Goal: Transaction & Acquisition: Download file/media

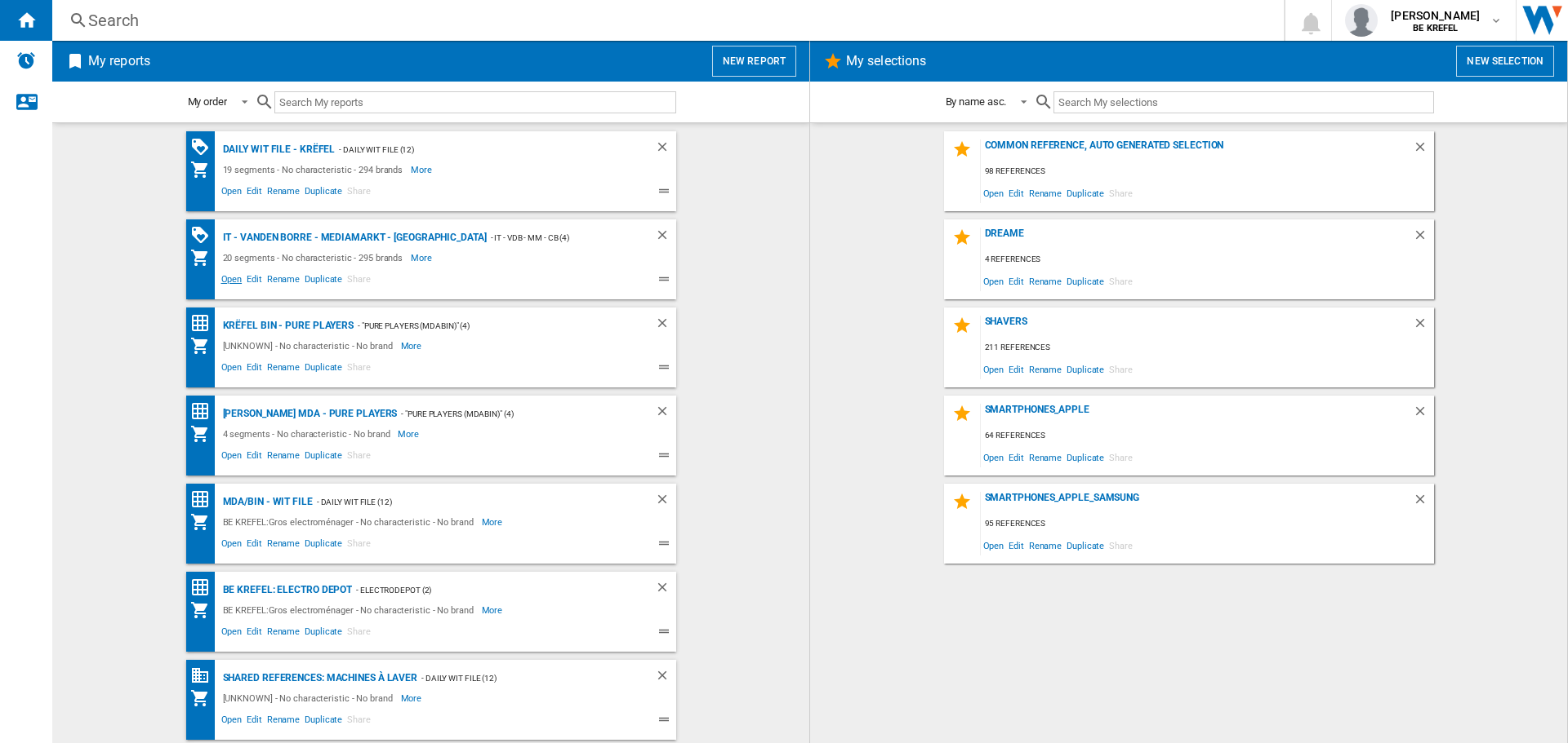
click at [218, 282] on span "Open" at bounding box center [232, 282] width 26 height 19
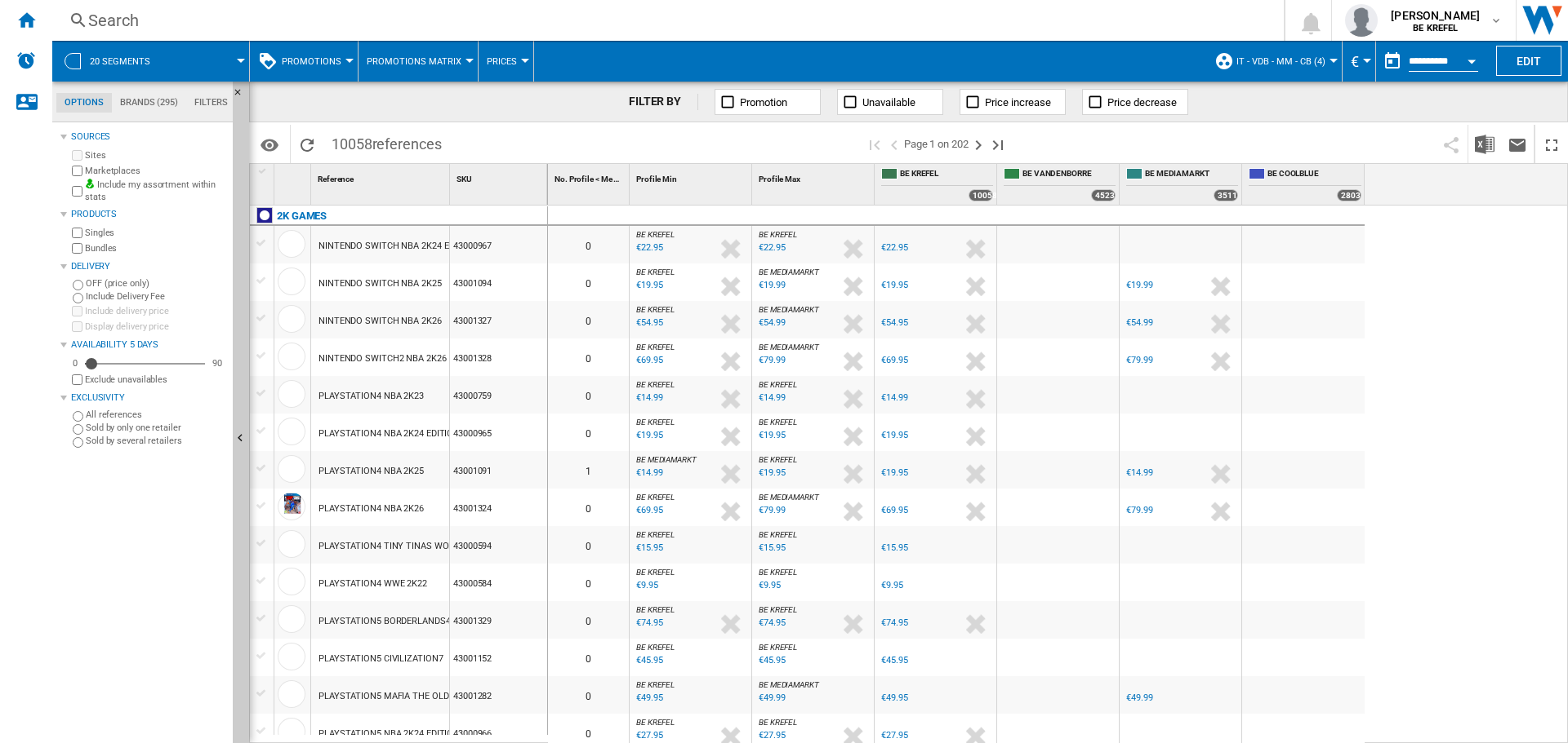
click at [122, 21] on div "Search" at bounding box center [664, 20] width 1153 height 23
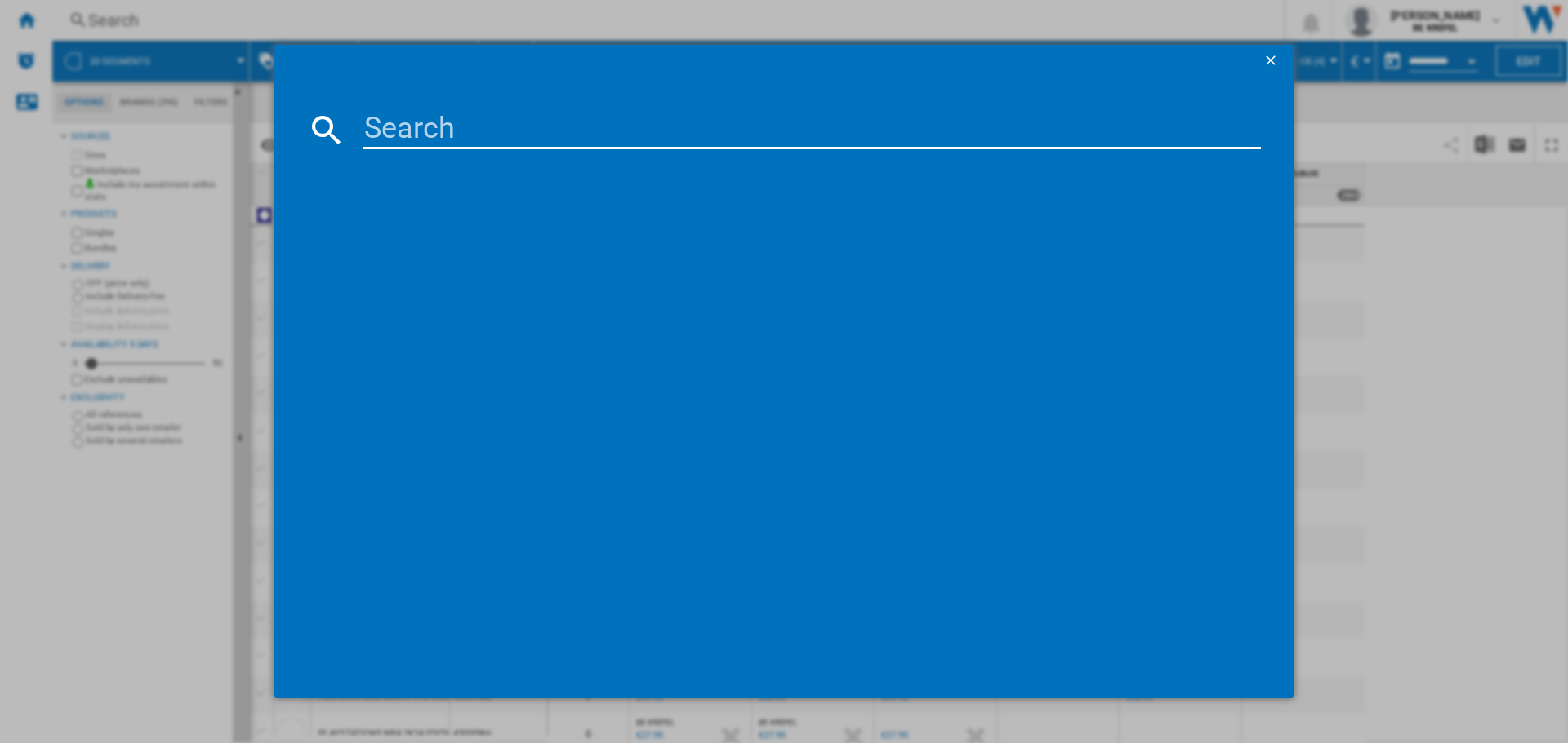
click at [445, 116] on input at bounding box center [812, 129] width 899 height 39
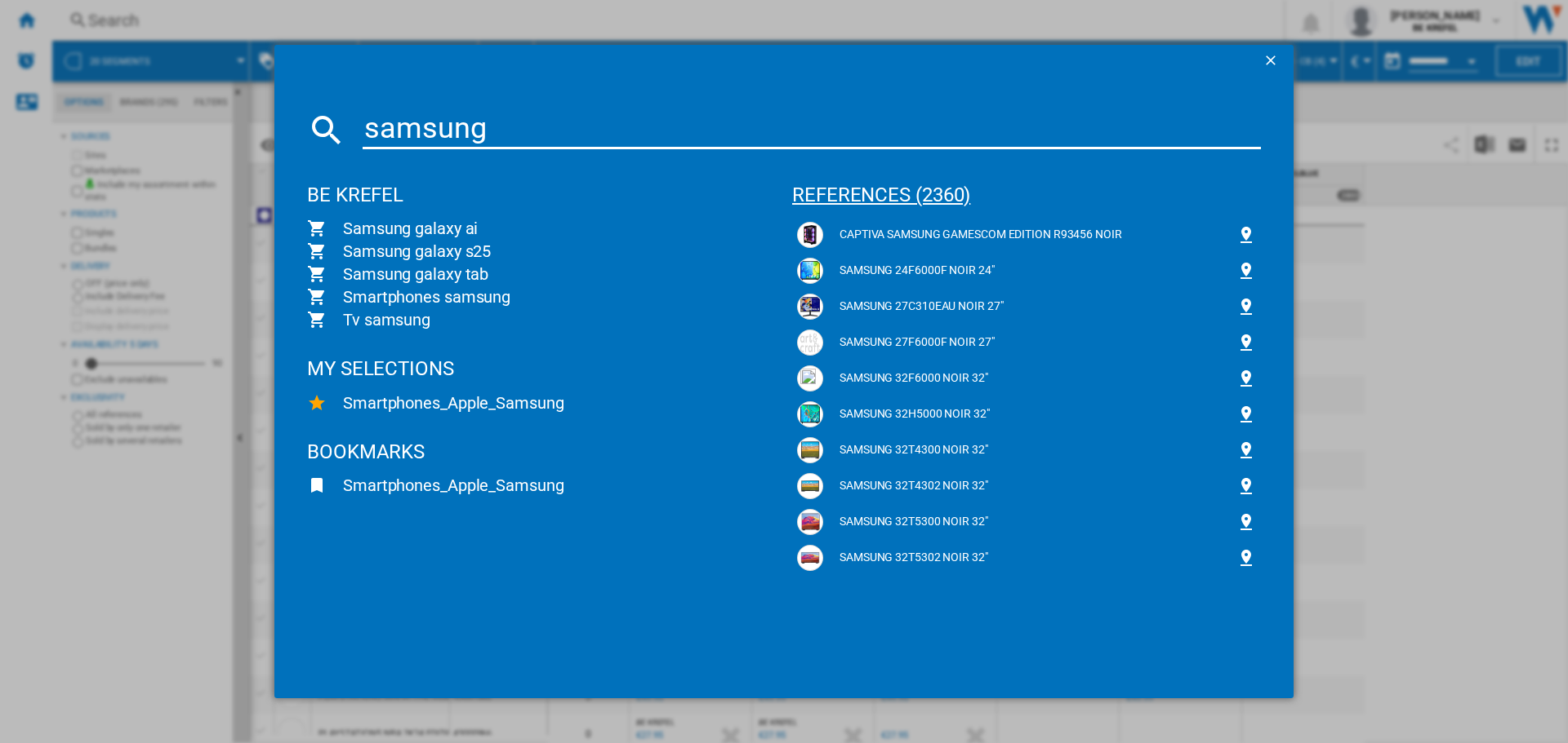
type input "samsung"
click at [872, 188] on div "references (2360)" at bounding box center [1026, 188] width 469 height 61
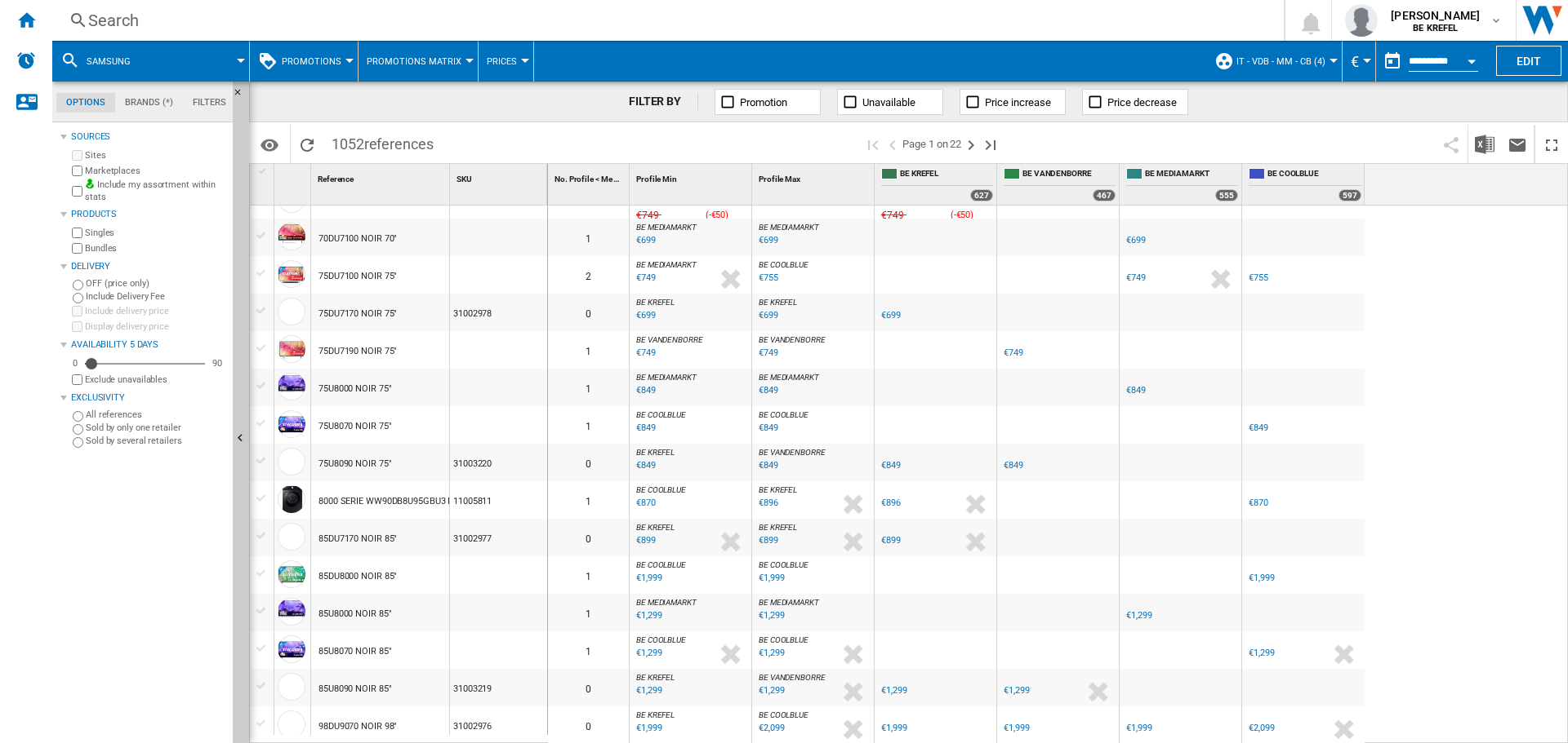
scroll to position [706, 0]
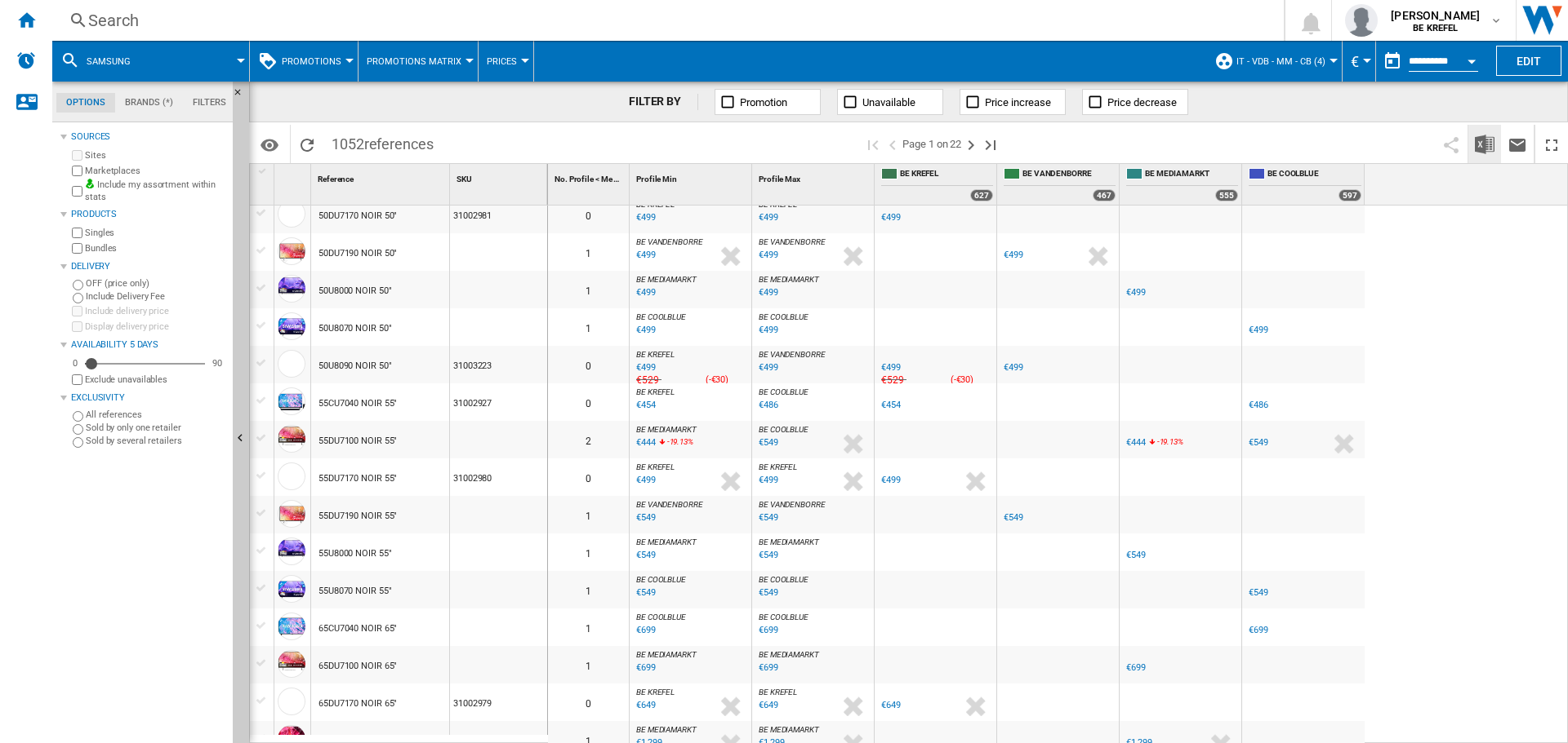
click at [1488, 139] on img "Download in Excel" at bounding box center [1484, 144] width 19 height 19
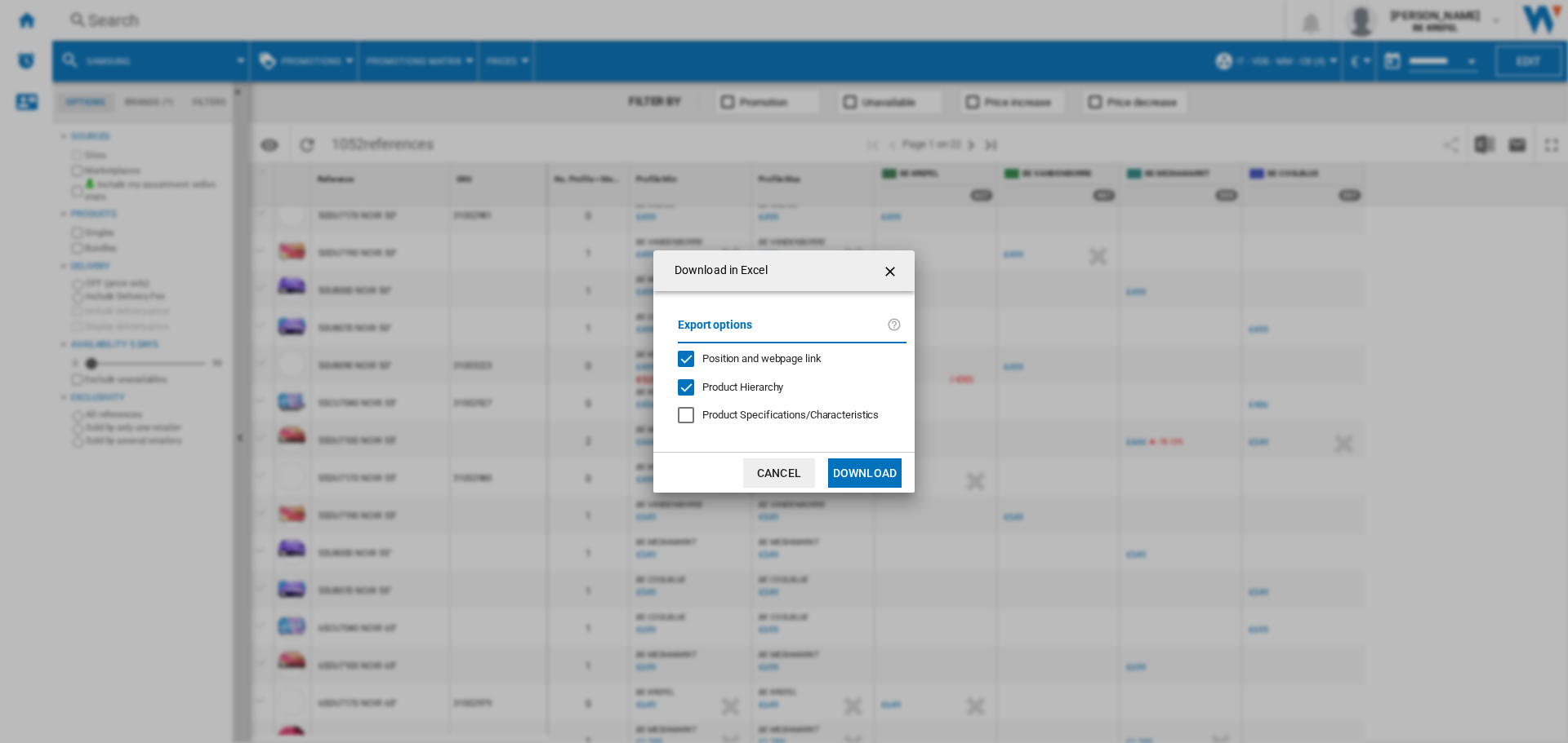
click at [887, 457] on md-dialog-actions "Cancel Download" at bounding box center [783, 472] width 262 height 40
click at [888, 468] on button "Download" at bounding box center [864, 473] width 73 height 29
